Goal: Information Seeking & Learning: Learn about a topic

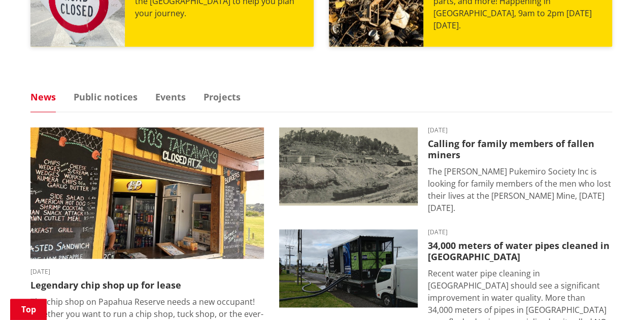
scroll to position [609, 0]
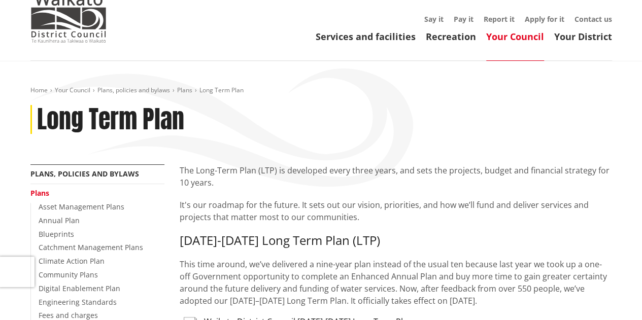
scroll to position [69, 0]
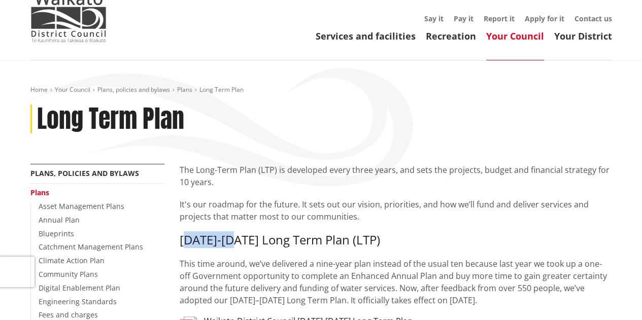
drag, startPoint x: 183, startPoint y: 238, endPoint x: 238, endPoint y: 240, distance: 54.8
click at [238, 240] on h3 "2025-2034 Long Term Plan (LTP)" at bounding box center [396, 240] width 432 height 15
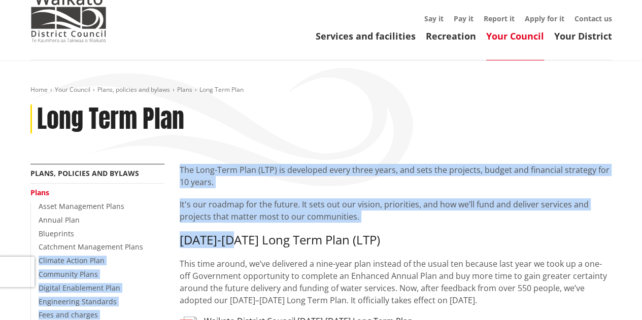
drag, startPoint x: 238, startPoint y: 240, endPoint x: 169, endPoint y: 242, distance: 68.5
click at [190, 242] on h3 "2025-2034 Long Term Plan (LTP)" at bounding box center [396, 240] width 432 height 15
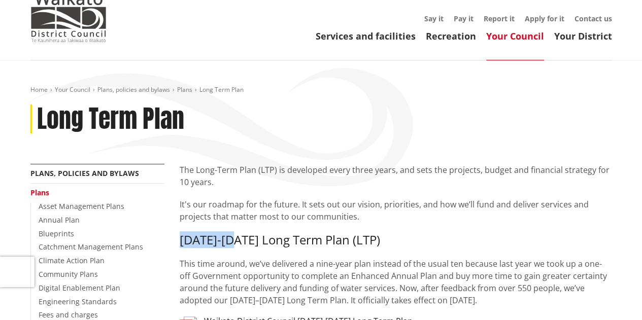
drag, startPoint x: 181, startPoint y: 241, endPoint x: 239, endPoint y: 240, distance: 58.3
click at [239, 240] on h3 "2025-2034 Long Term Plan (LTP)" at bounding box center [396, 240] width 432 height 15
copy h3 "2025-2034"
